Goal: Communication & Community: Ask a question

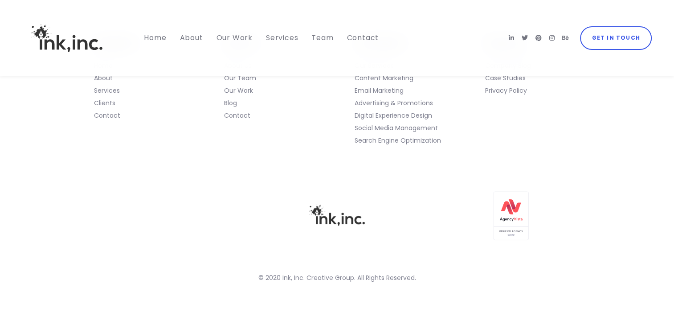
scroll to position [3564, 0]
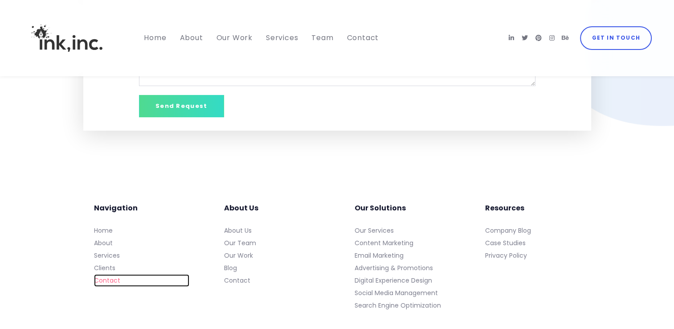
click at [109, 286] on link "Contact" at bounding box center [141, 280] width 95 height 12
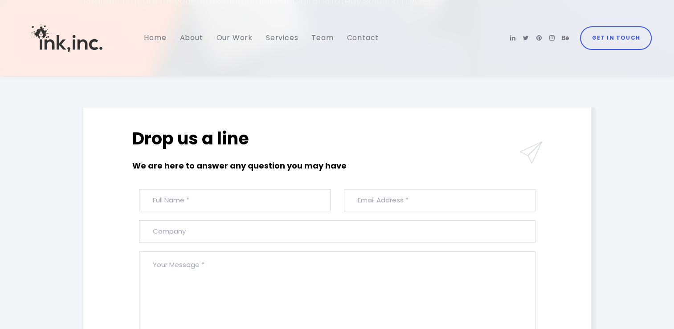
scroll to position [178, 0]
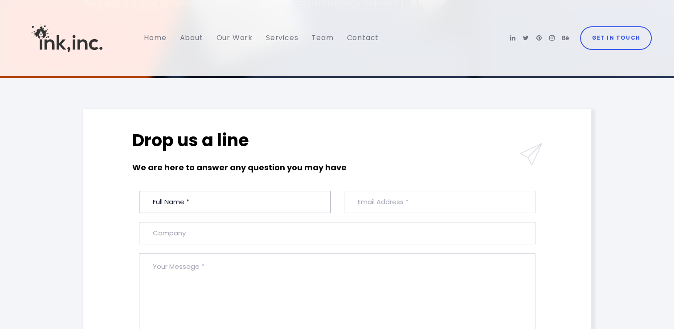
click at [186, 208] on input "text" at bounding box center [235, 202] width 192 height 22
type input "JOY"
click at [248, 209] on input "JOY" at bounding box center [235, 202] width 192 height 22
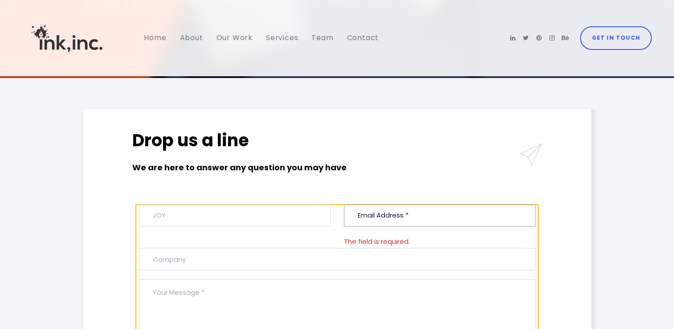
click at [386, 217] on input "email" at bounding box center [440, 215] width 192 height 22
type input "joysen7849@gmail.com"
click at [192, 222] on input "JOY" at bounding box center [235, 215] width 192 height 22
type input "JOY SEN"
click at [203, 261] on input "text" at bounding box center [337, 259] width 396 height 22
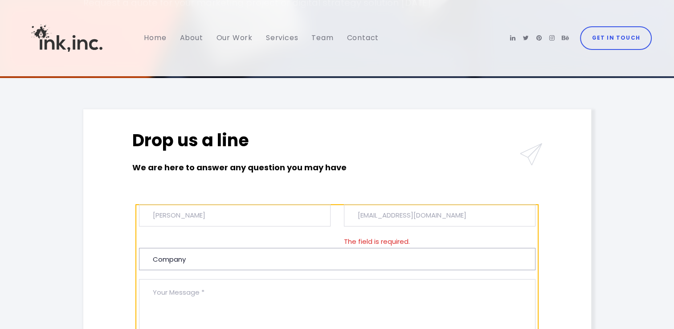
scroll to position [356, 0]
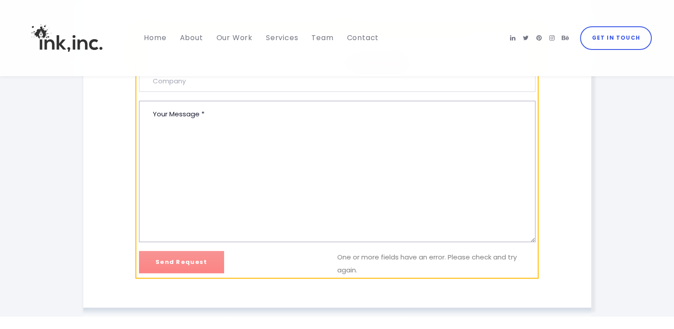
click at [177, 130] on textarea at bounding box center [337, 171] width 396 height 141
paste textarea "Hi, I work exclusively with digital agencies to resolve tracking issues that im…"
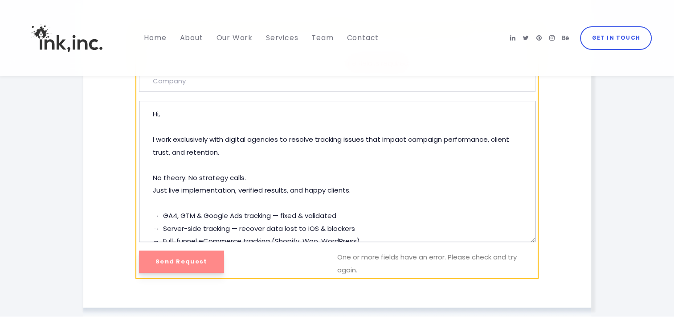
type textarea "Hi, I work exclusively with digital agencies to resolve tracking issues that im…"
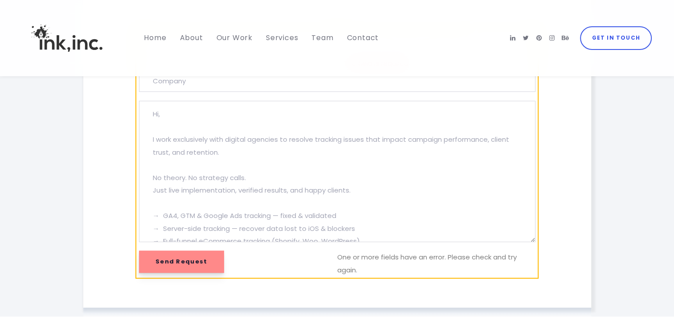
click at [193, 262] on input "Send Request" at bounding box center [181, 261] width 85 height 22
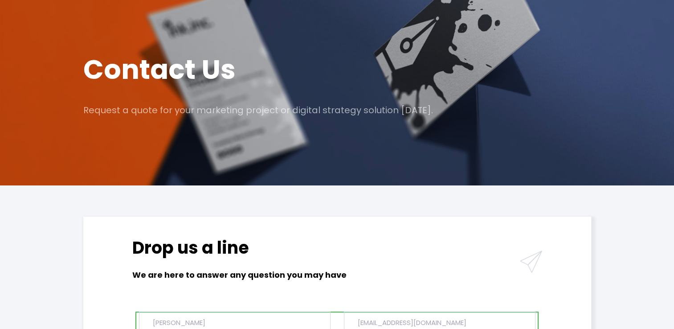
scroll to position [0, 0]
